Goal: Task Accomplishment & Management: Use online tool/utility

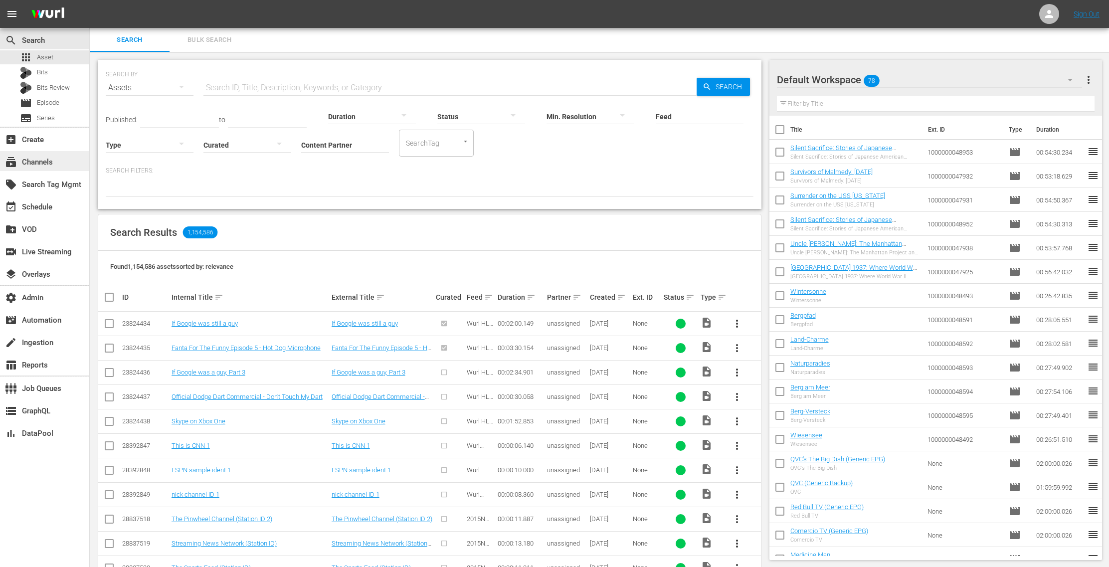
click at [37, 159] on div "subscriptions Channels" at bounding box center [28, 160] width 56 height 9
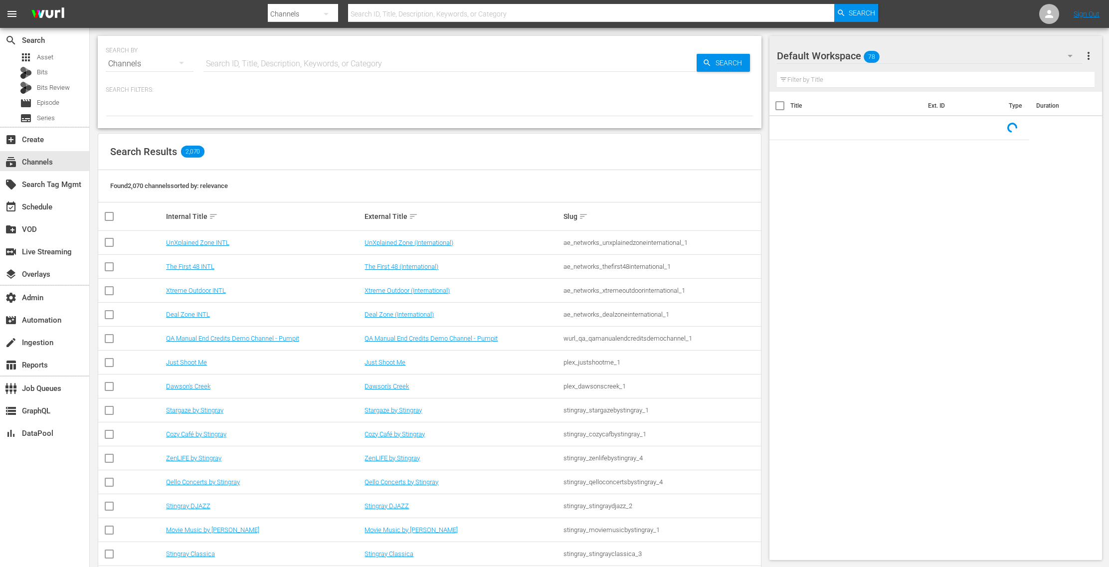
click at [255, 66] on input "text" at bounding box center [449, 64] width 493 height 24
paste input "trublufactual_trublu_1"
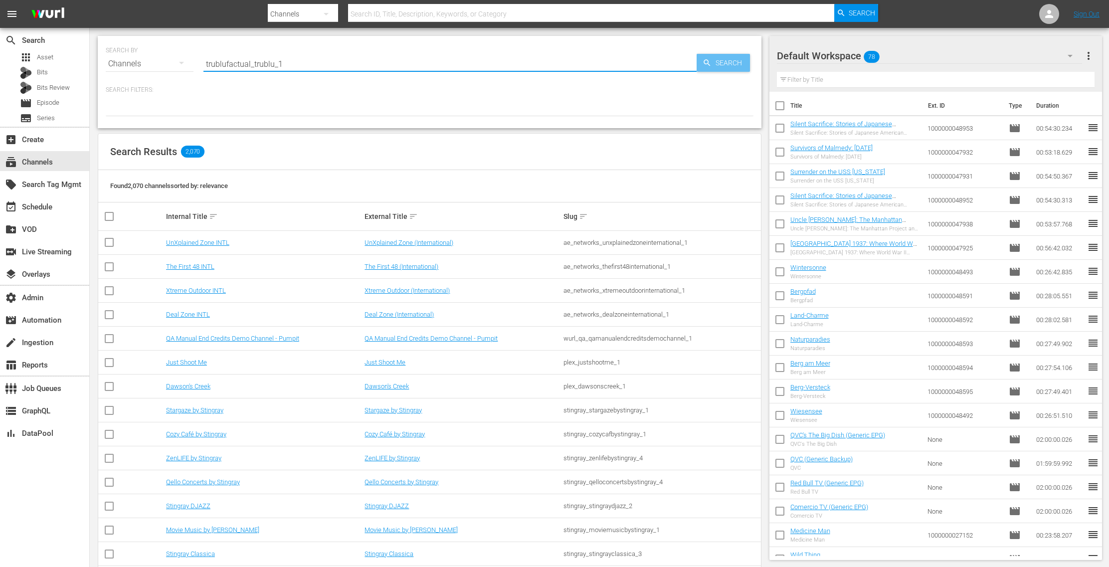
type input "trublufactual_trublu_1"
click at [732, 62] on span "Search" at bounding box center [730, 63] width 38 height 18
type input "trublufactual_trublu_1"
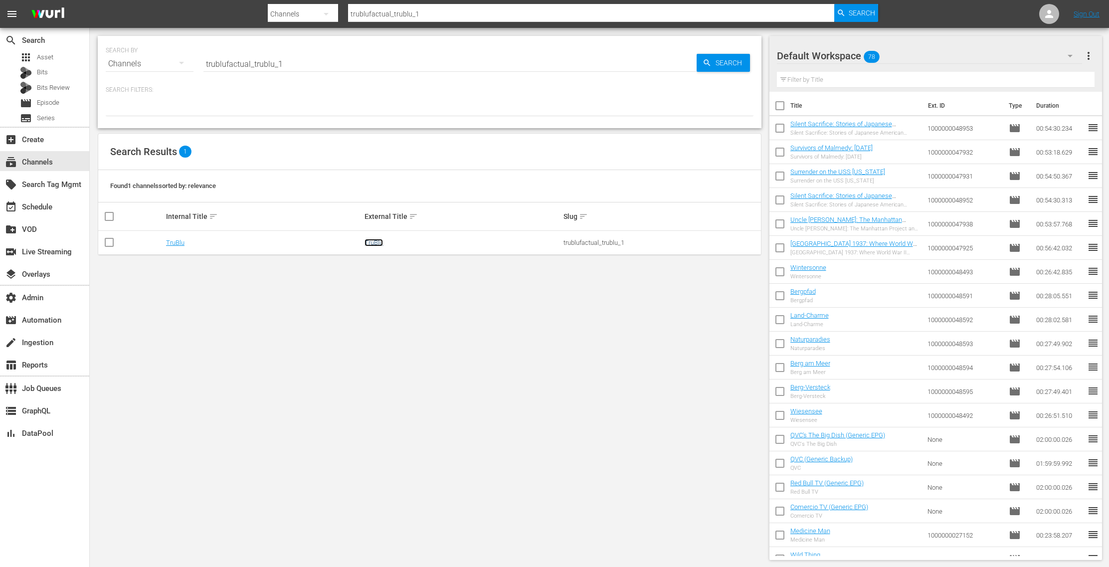
click at [376, 243] on link "TruBlu" at bounding box center [373, 242] width 18 height 7
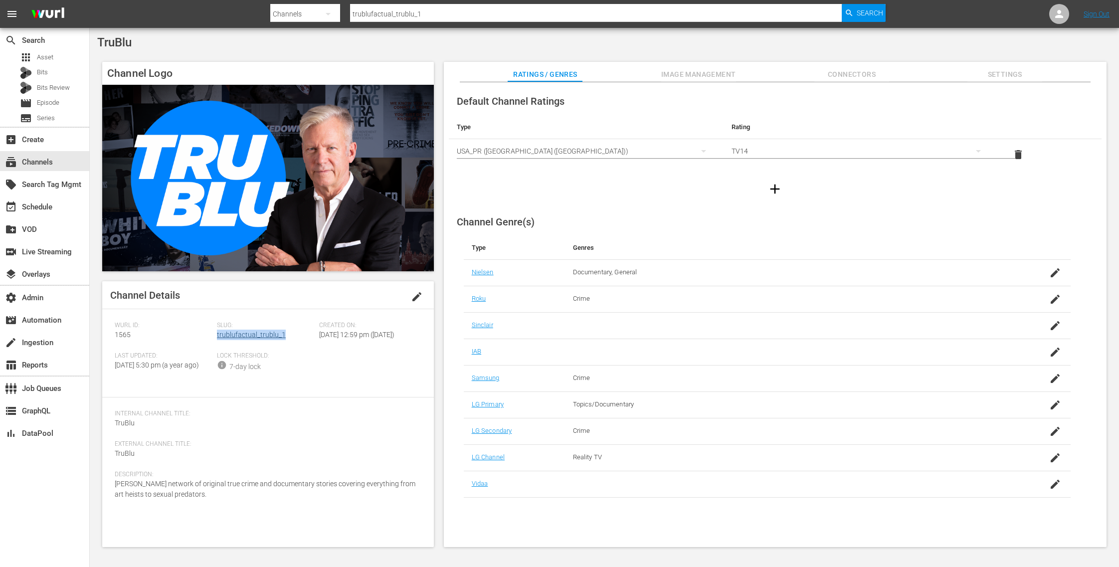
drag, startPoint x: 290, startPoint y: 338, endPoint x: 217, endPoint y: 338, distance: 73.3
click at [217, 338] on div "Slug: trublufactual_trublu_1" at bounding box center [268, 337] width 102 height 30
copy link "trublufactual_trublu_1"
drag, startPoint x: 137, startPoint y: 335, endPoint x: 100, endPoint y: 333, distance: 36.9
click at [100, 333] on div "Channel Logo Channel Details edit [PERSON_NAME] ID: 1565 Slug: trublufactual_tr…" at bounding box center [604, 299] width 1014 height 485
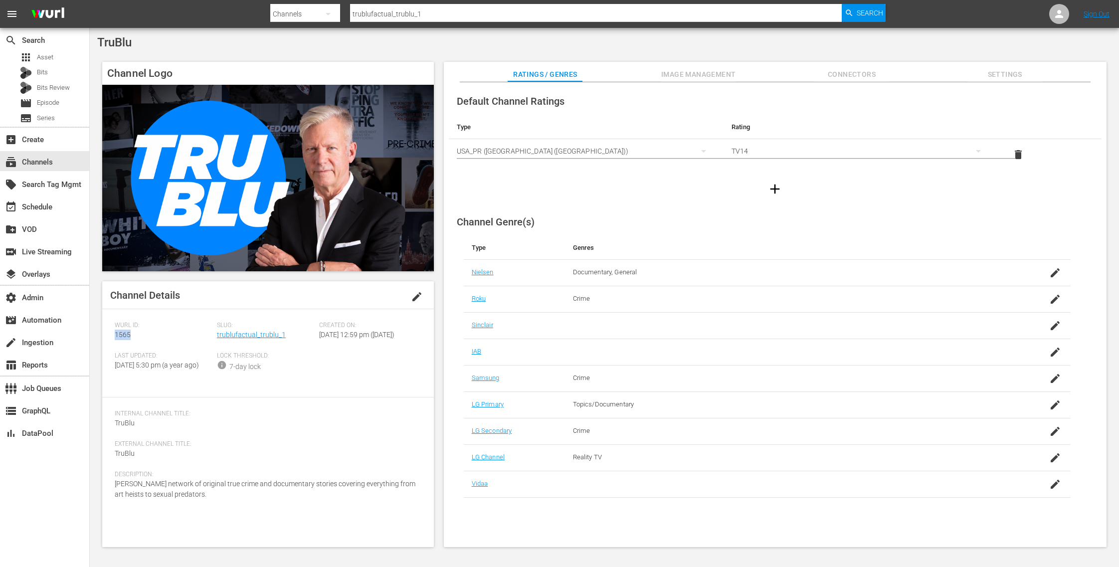
copy span "1565"
click at [259, 332] on link "trublufactual_trublu_1" at bounding box center [251, 335] width 69 height 8
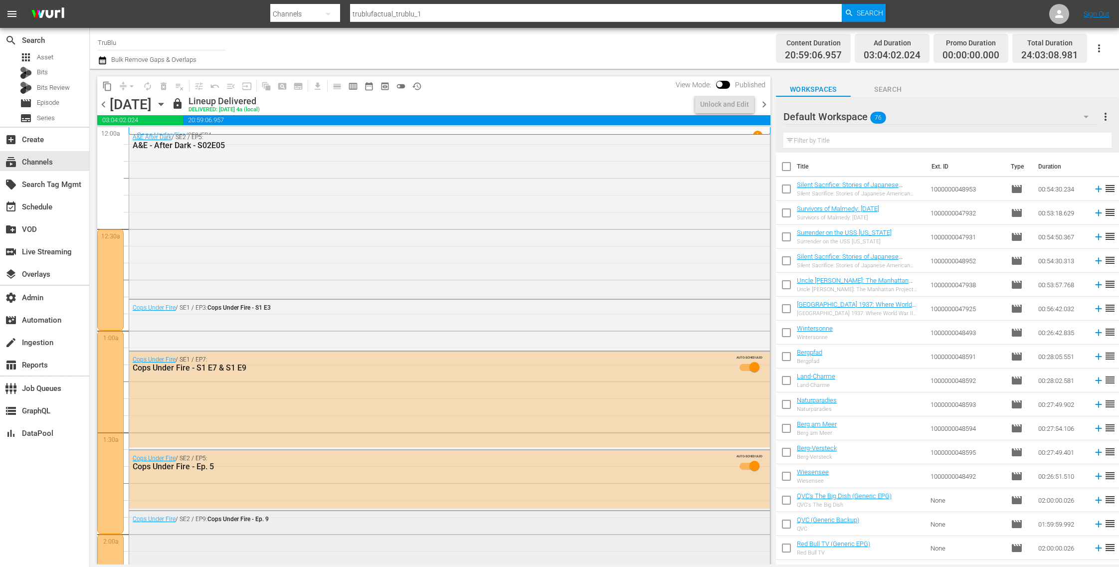
click at [259, 528] on div "Cops Under Fire / SE2 / EP9: Cops Under Fire - Ep. 9" at bounding box center [449, 536] width 641 height 51
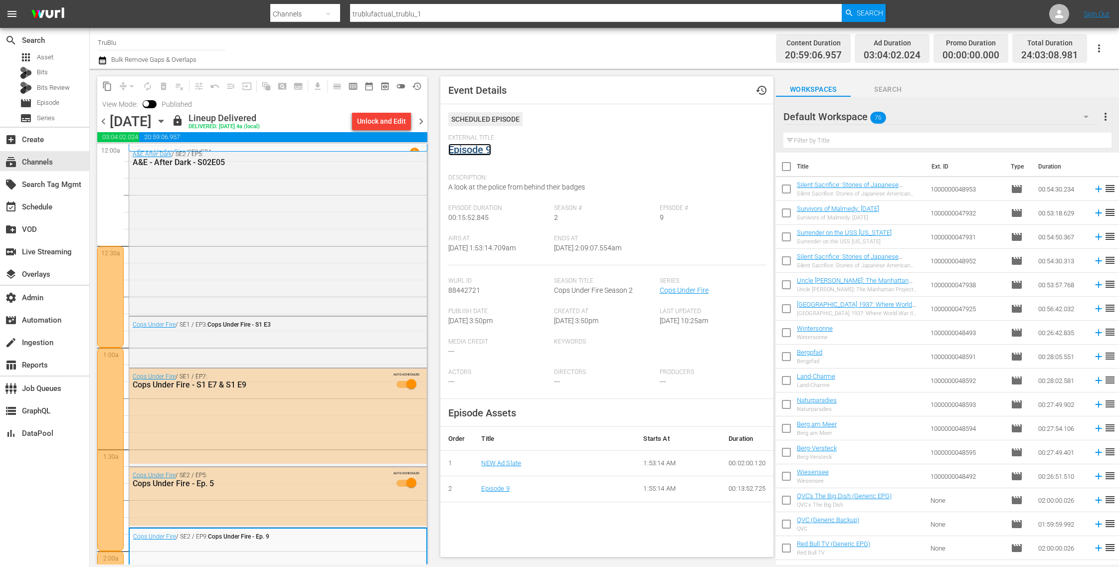
click at [474, 153] on link "Episode 9" at bounding box center [469, 150] width 43 height 12
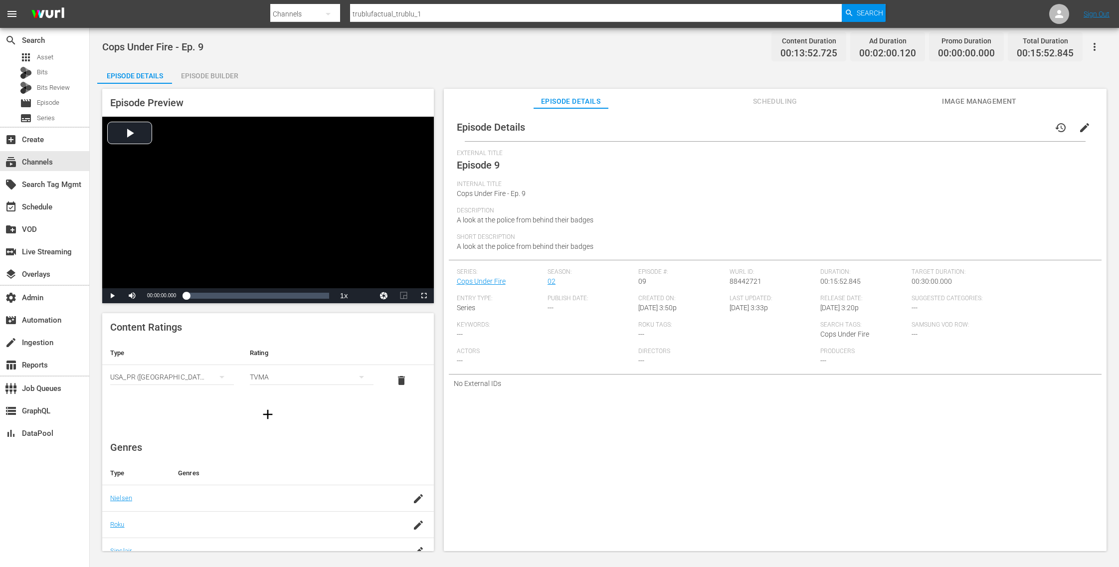
click at [216, 79] on div "Episode Builder" at bounding box center [209, 76] width 75 height 24
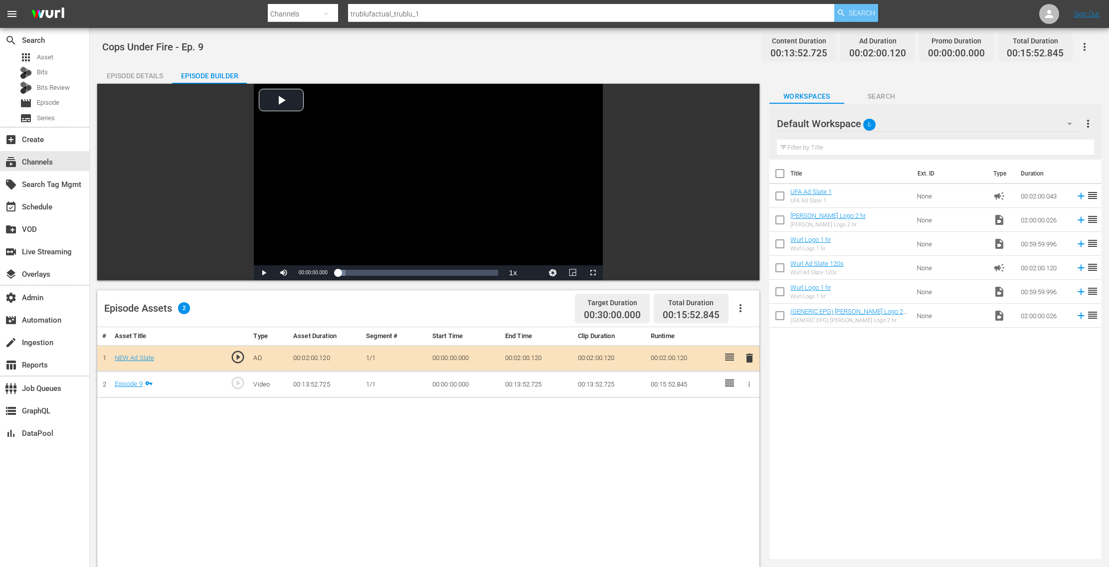
click at [861, 15] on span "Search" at bounding box center [862, 13] width 26 height 18
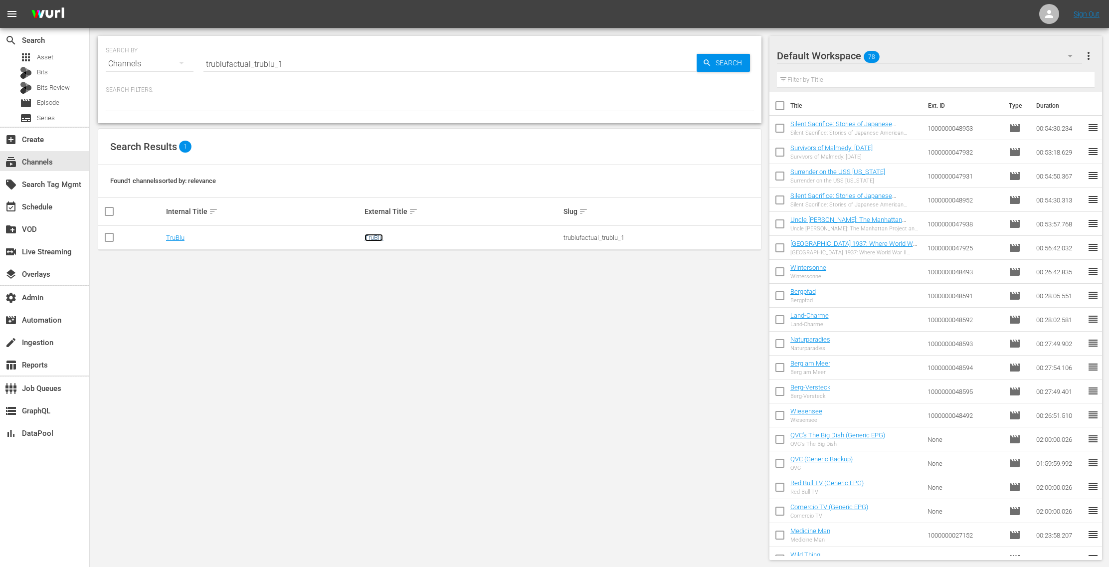
click at [380, 241] on link "TruBlu" at bounding box center [373, 237] width 18 height 7
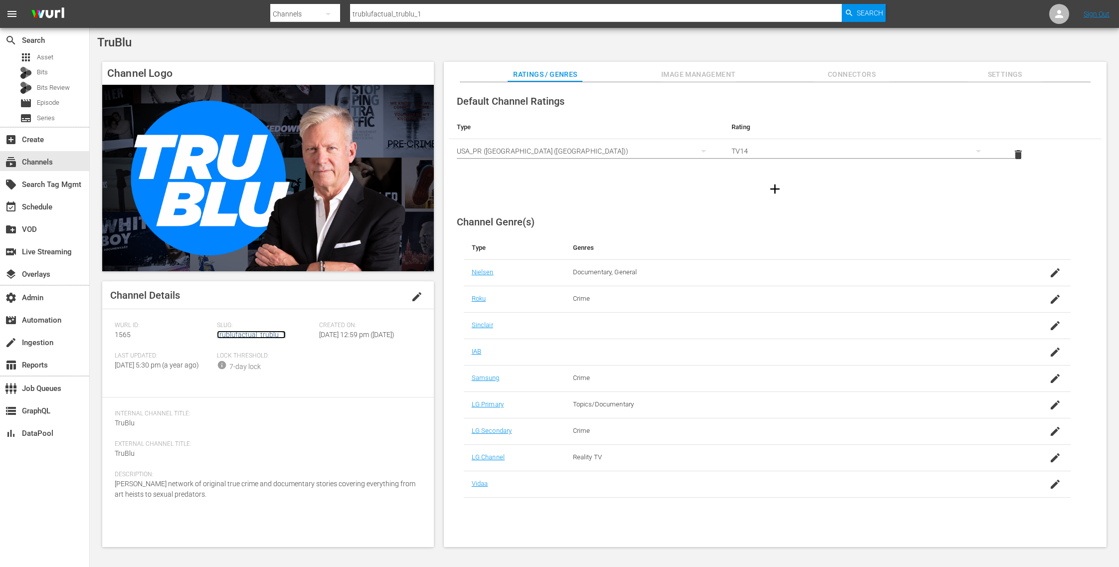
click at [258, 331] on link "trublufactual_trublu_1" at bounding box center [251, 335] width 69 height 8
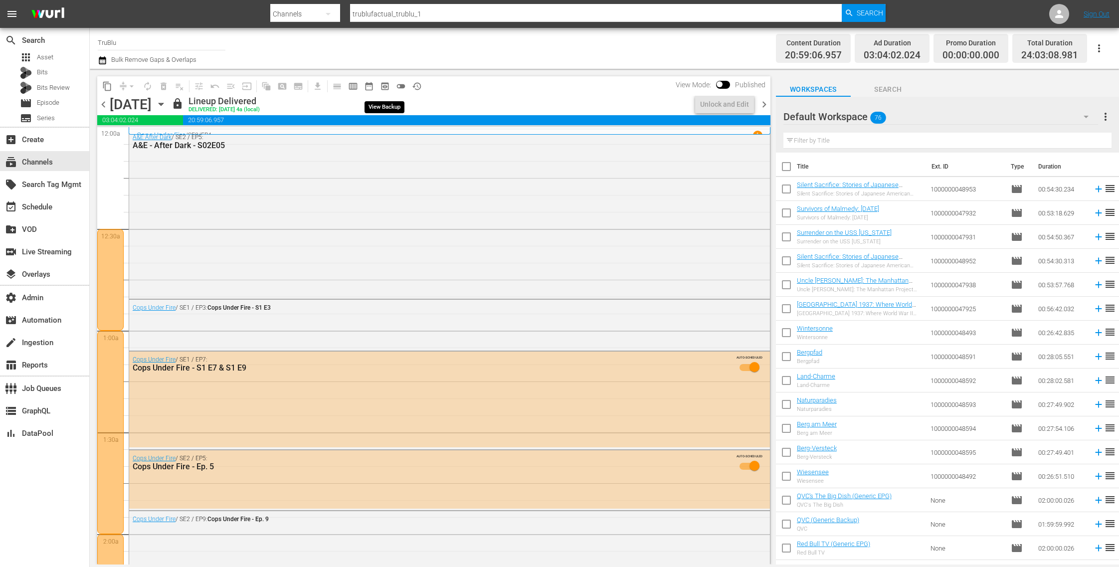
click at [384, 86] on span "preview_outlined" at bounding box center [385, 86] width 10 height 10
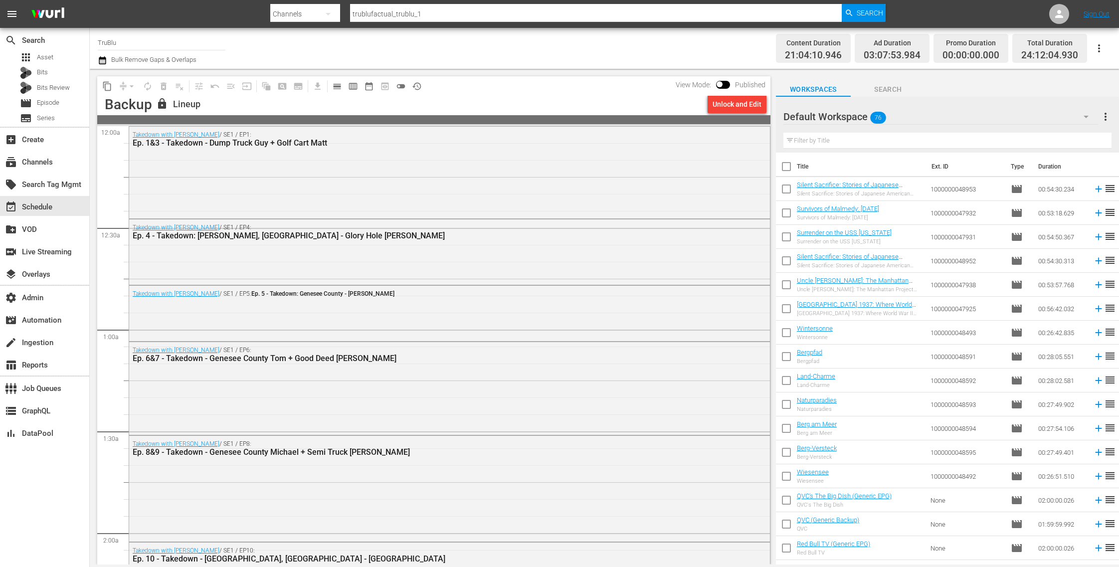
click at [215, 312] on div "Takedown with [PERSON_NAME] / SE1 / EP5: Ep. 5 - Takedown: Genesee County - [PE…" at bounding box center [449, 312] width 641 height 53
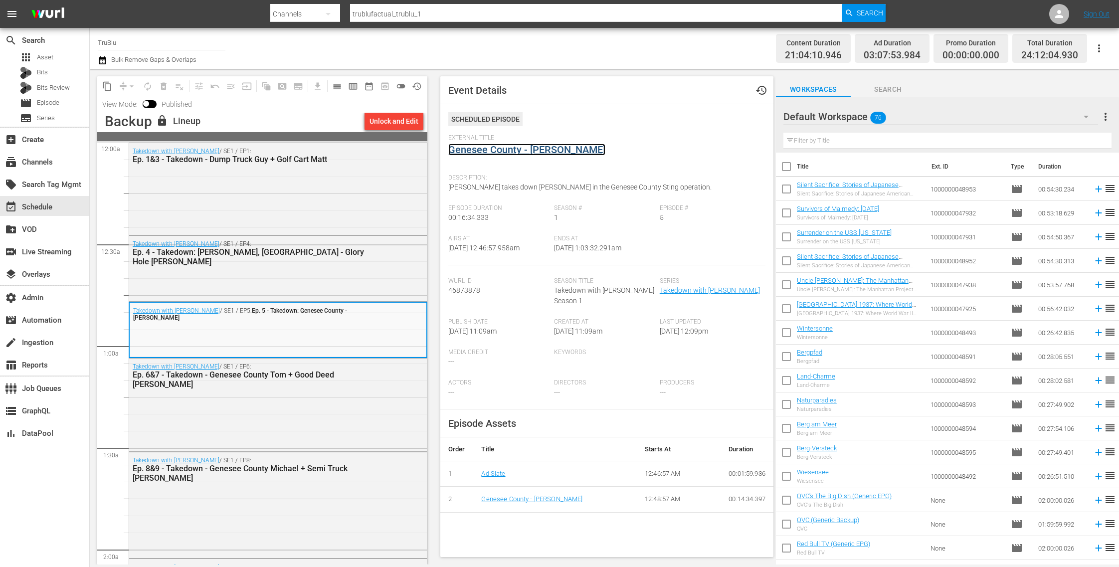
click at [504, 149] on link "Genesee County - [PERSON_NAME]" at bounding box center [526, 150] width 157 height 12
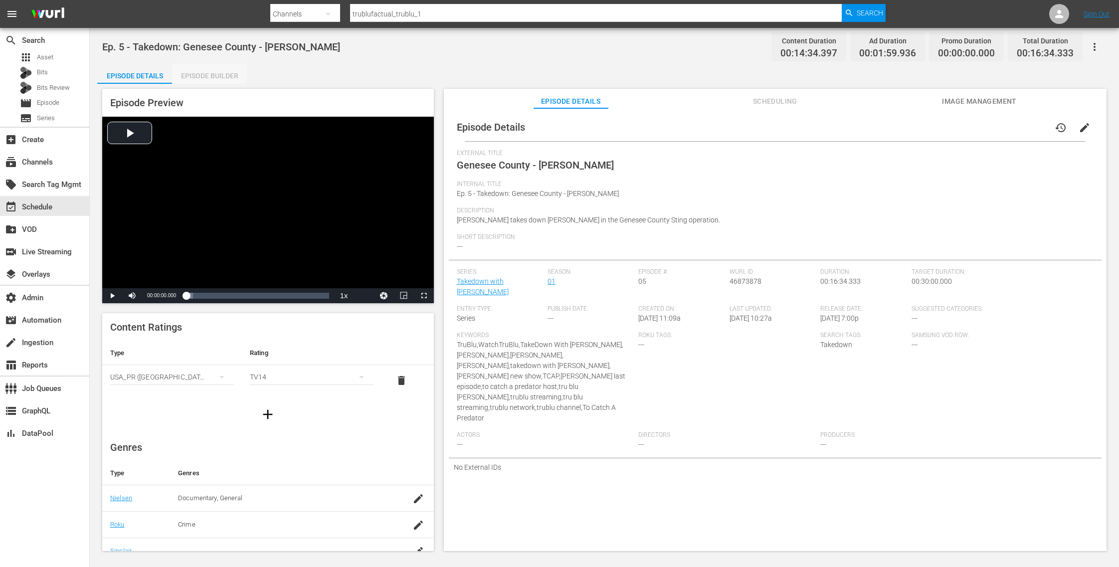
click at [204, 70] on div "Episode Builder" at bounding box center [209, 76] width 75 height 24
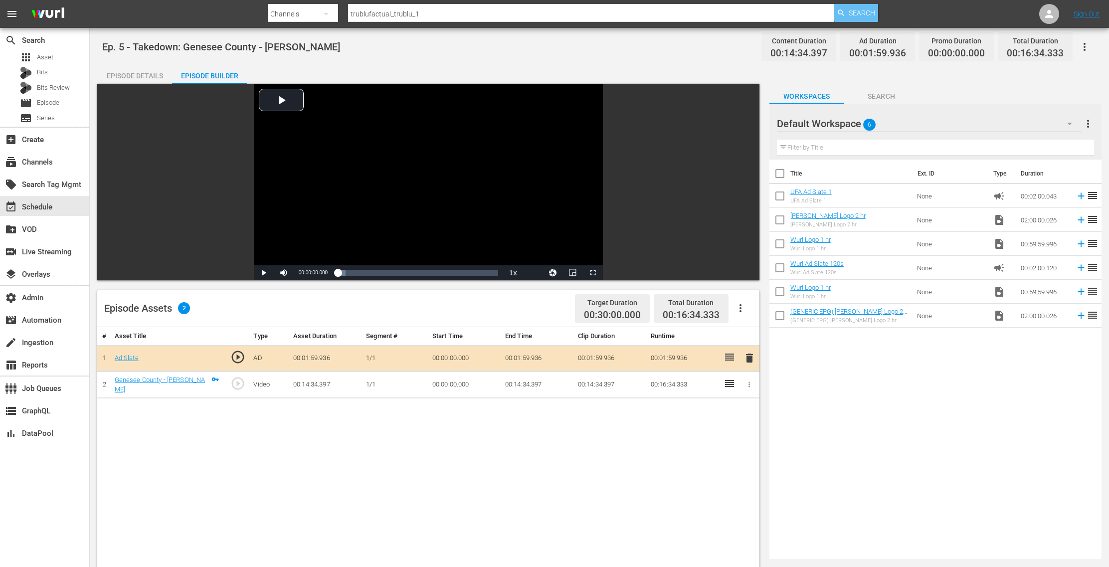
click at [863, 9] on span "Search" at bounding box center [862, 13] width 26 height 18
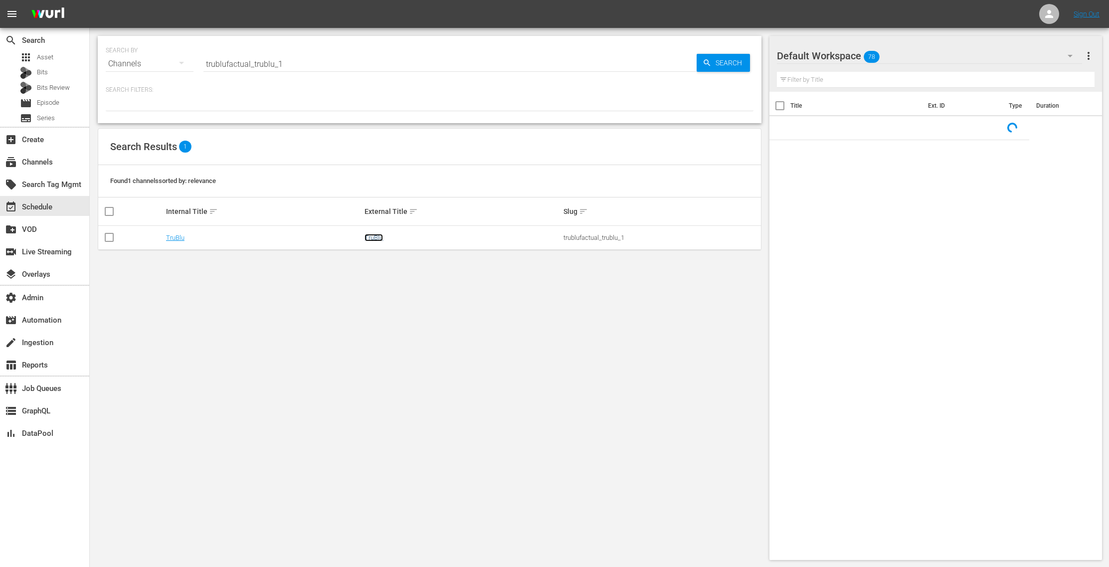
click at [373, 238] on link "TruBlu" at bounding box center [373, 237] width 18 height 7
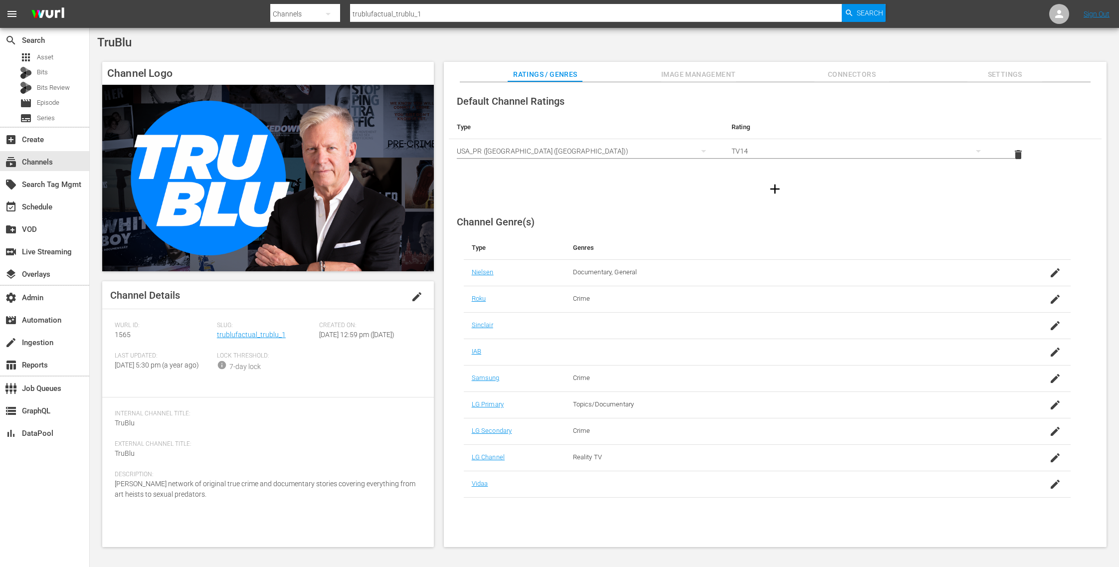
drag, startPoint x: 182, startPoint y: 515, endPoint x: 113, endPoint y: 505, distance: 69.6
click at [113, 505] on div "Channel Details edit [PERSON_NAME] ID: 1565 Slug: trublufactual_trublu_1 Create…" at bounding box center [268, 414] width 332 height 266
copy span "[PERSON_NAME] network of original true crime and documentary stories covering e…"
